Goal: Information Seeking & Learning: Learn about a topic

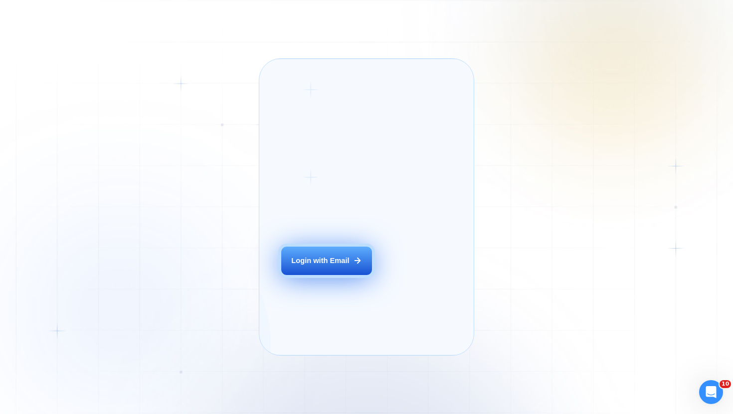
click at [322, 265] on button "Login with Email" at bounding box center [326, 261] width 91 height 28
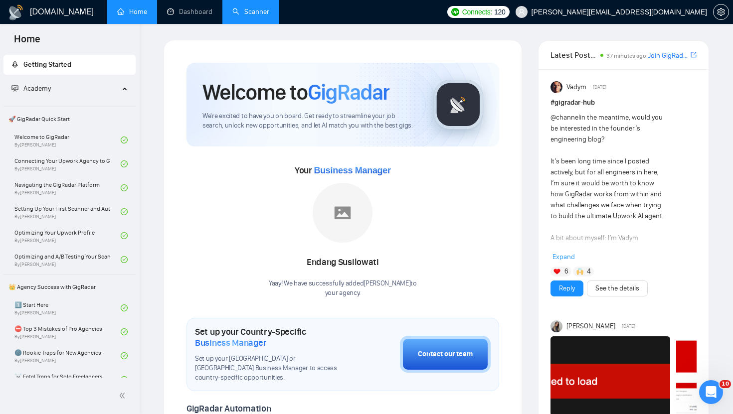
click at [266, 7] on link "Scanner" at bounding box center [250, 11] width 37 height 8
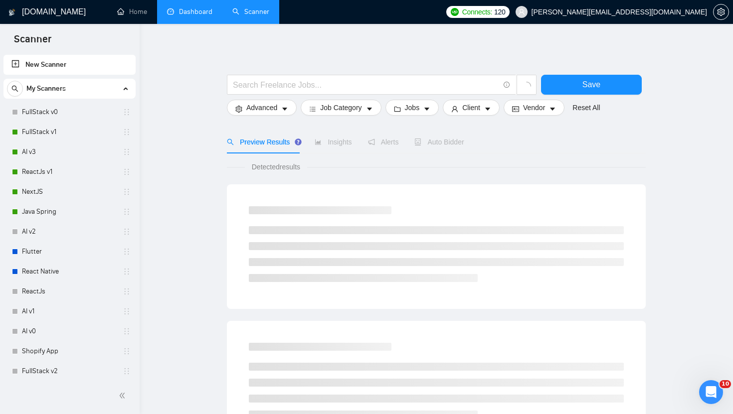
click at [212, 12] on link "Dashboard" at bounding box center [189, 11] width 45 height 8
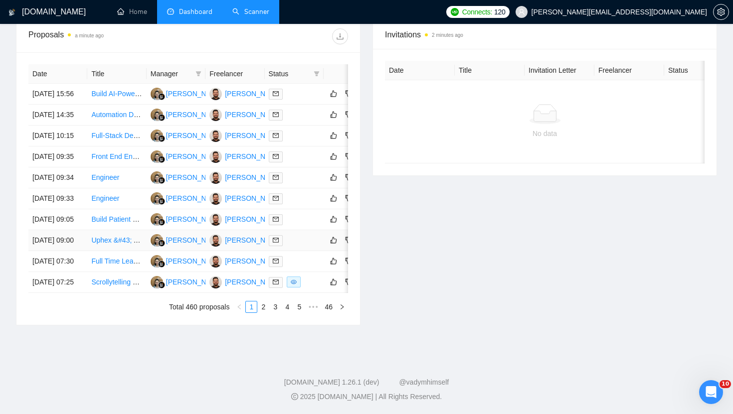
scroll to position [461, 0]
click at [263, 313] on link "2" at bounding box center [263, 307] width 11 height 11
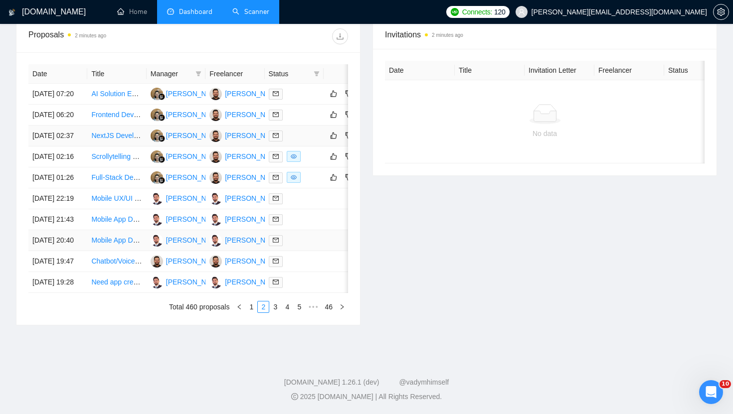
scroll to position [494, 0]
click at [274, 311] on link "3" at bounding box center [275, 307] width 11 height 11
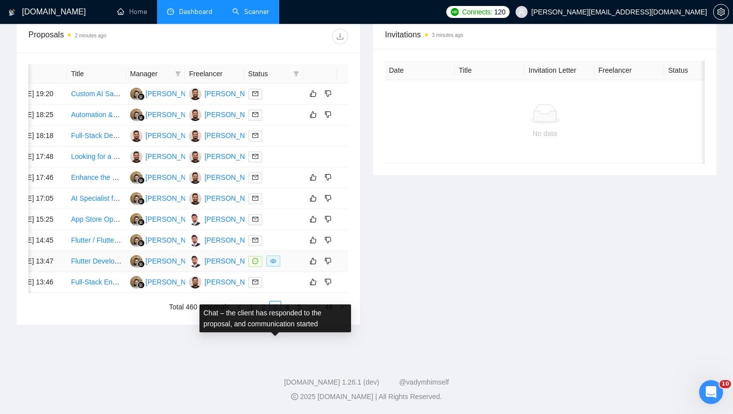
scroll to position [0, 29]
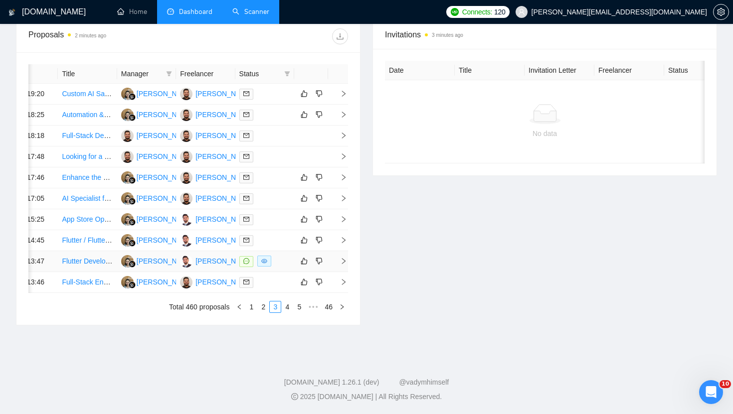
click at [345, 258] on icon "right" at bounding box center [343, 261] width 7 height 7
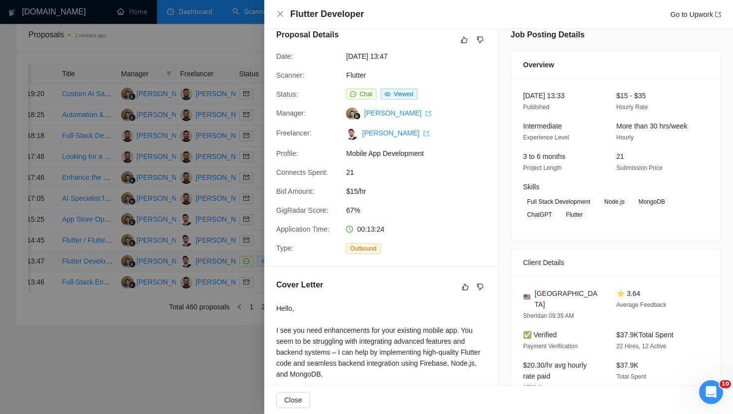
scroll to position [0, 0]
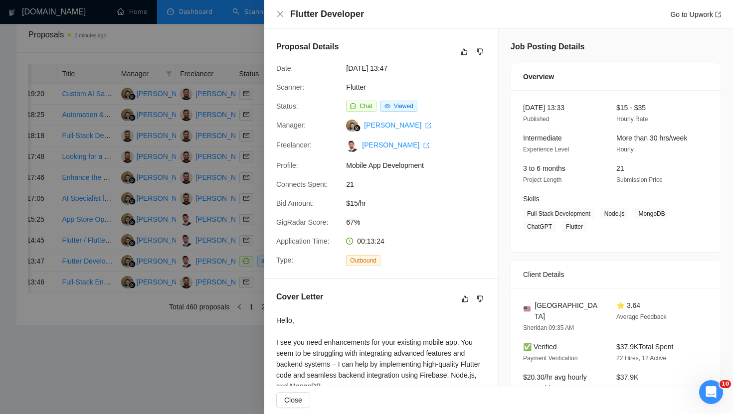
click at [280, 10] on div "Flutter Developer Go to Upwork" at bounding box center [498, 14] width 445 height 12
click at [280, 15] on icon "close" at bounding box center [280, 14] width 8 height 8
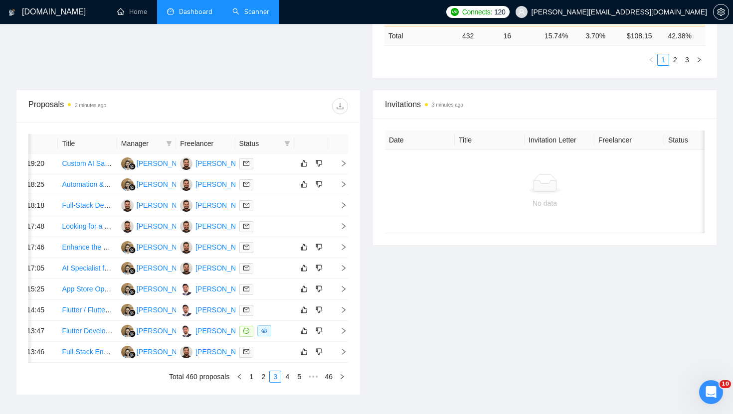
scroll to position [422, 0]
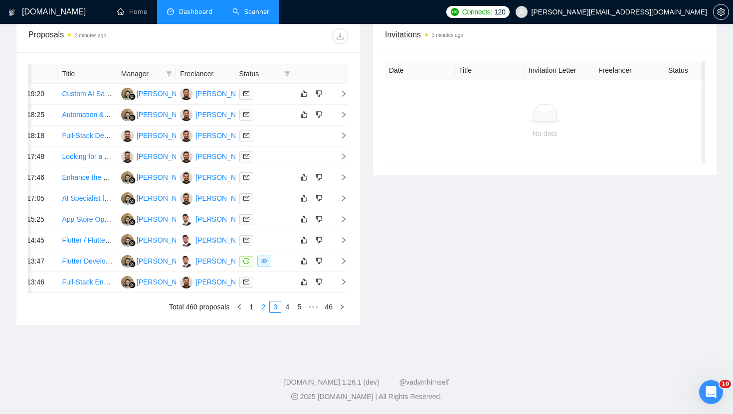
click at [260, 313] on link "2" at bounding box center [263, 307] width 11 height 11
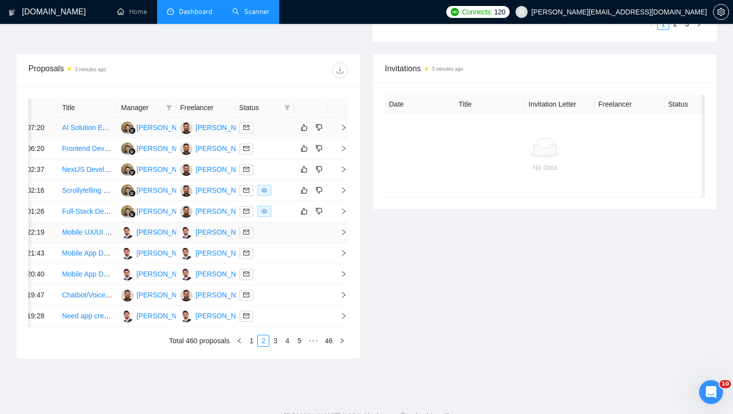
scroll to position [494, 0]
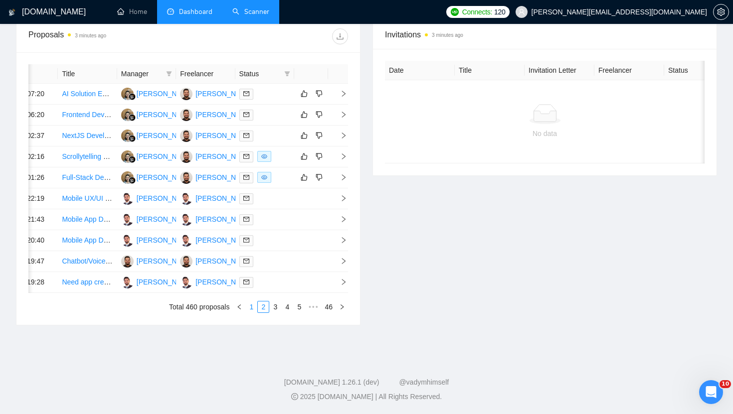
click at [249, 307] on link "1" at bounding box center [251, 307] width 11 height 11
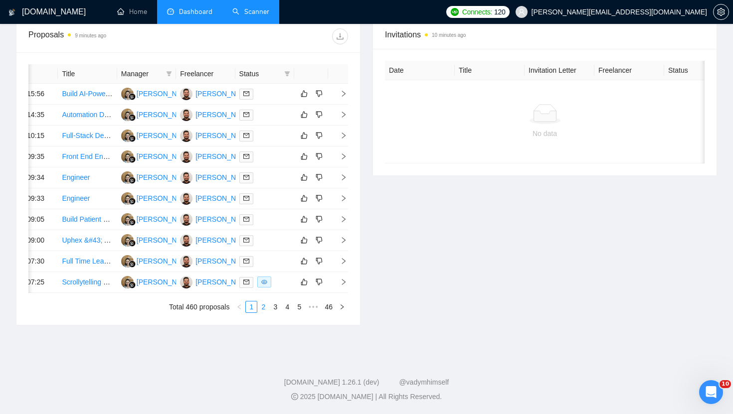
click at [264, 307] on link "2" at bounding box center [263, 307] width 11 height 11
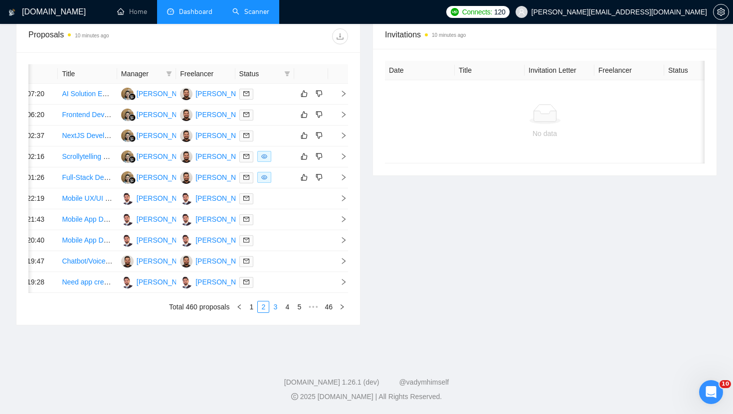
click at [274, 307] on link "3" at bounding box center [275, 307] width 11 height 11
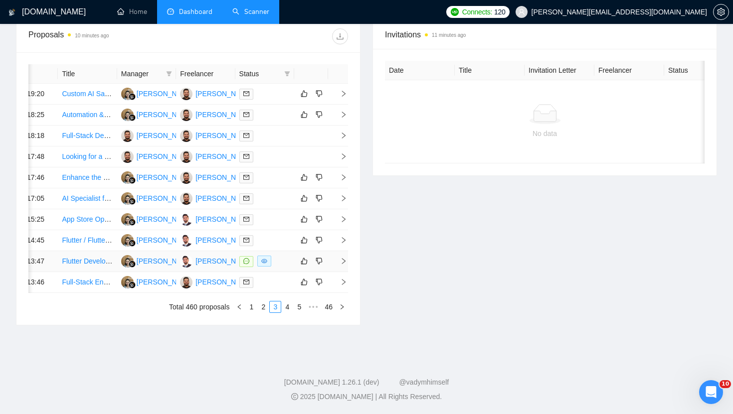
click at [338, 258] on span "right" at bounding box center [339, 261] width 15 height 7
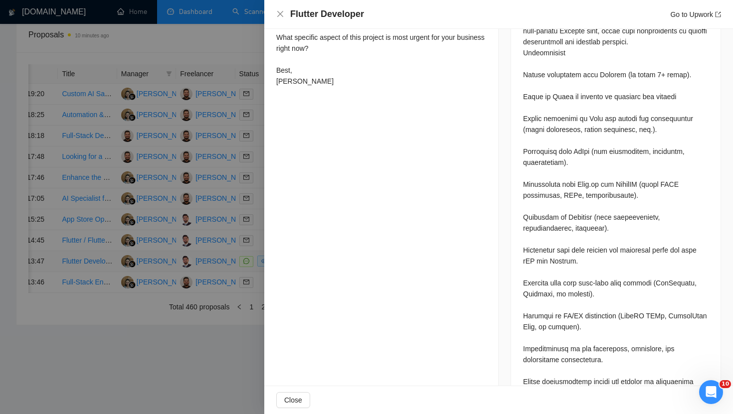
scroll to position [520, 0]
